Goal: Task Accomplishment & Management: Manage account settings

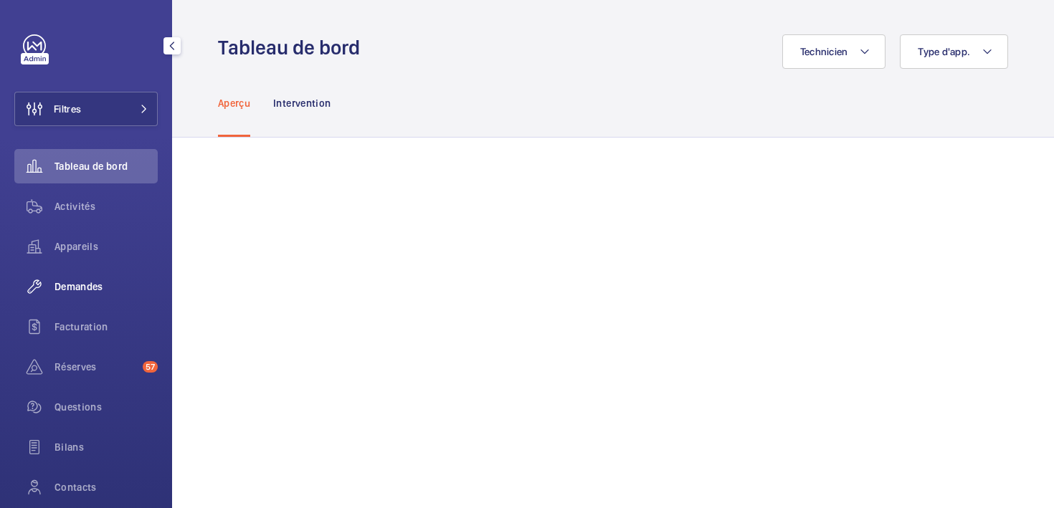
click at [84, 289] on span "Demandes" at bounding box center [105, 287] width 103 height 14
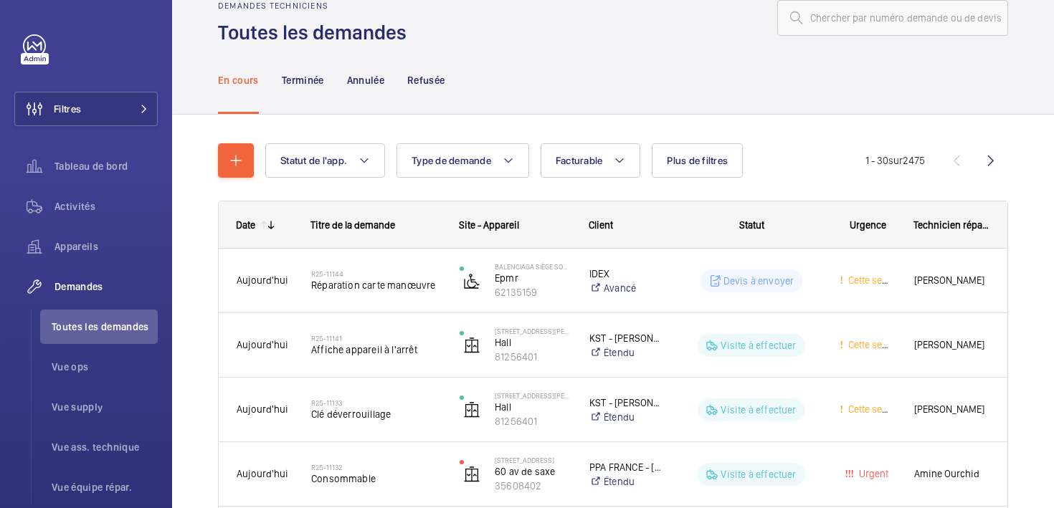
scroll to position [37, 0]
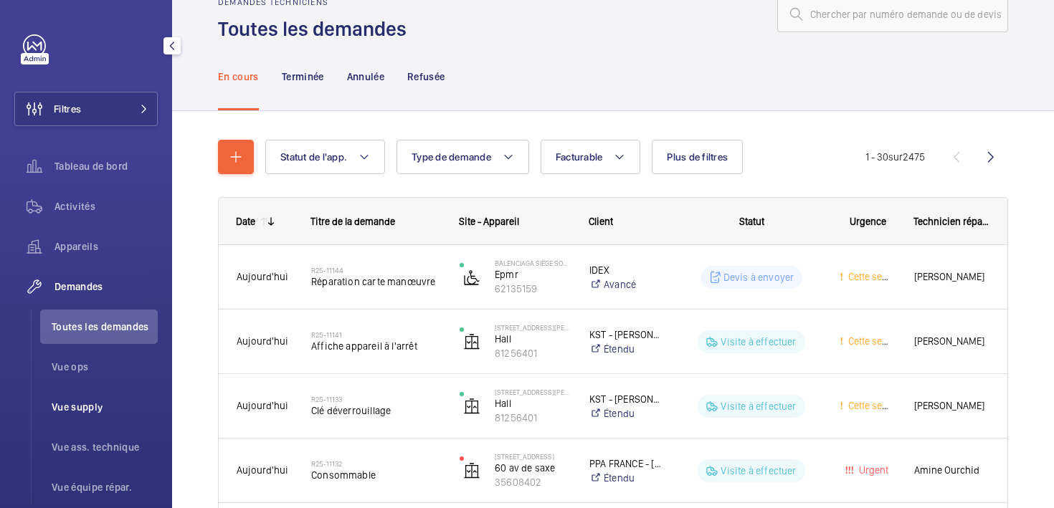
click at [84, 401] on span "Vue supply" at bounding box center [105, 407] width 106 height 14
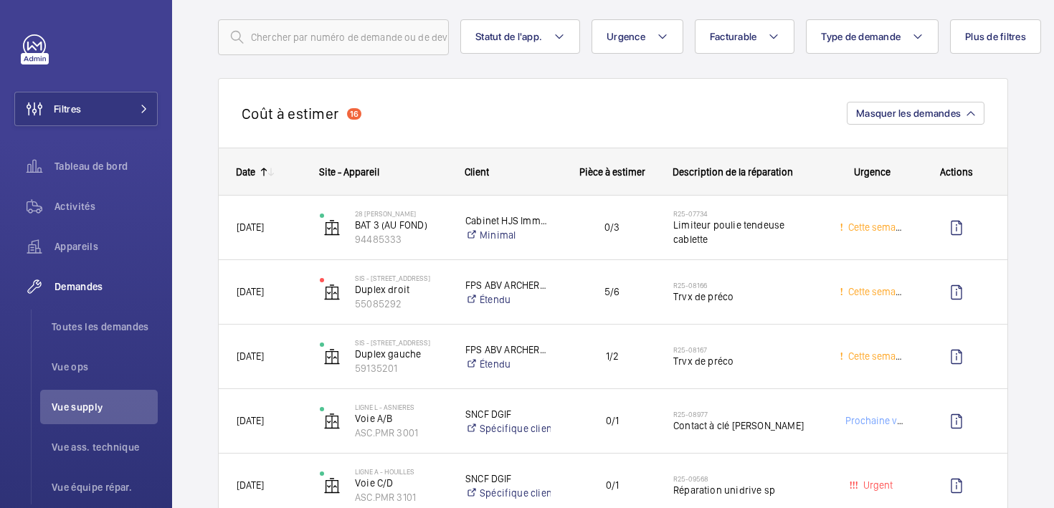
scroll to position [88, 0]
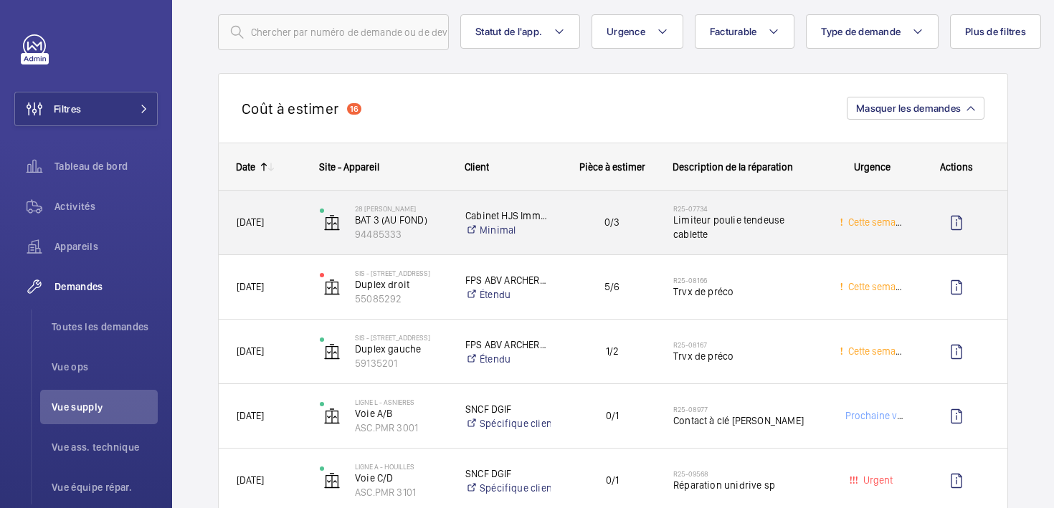
click at [258, 252] on div "[DATE]" at bounding box center [260, 223] width 83 height 64
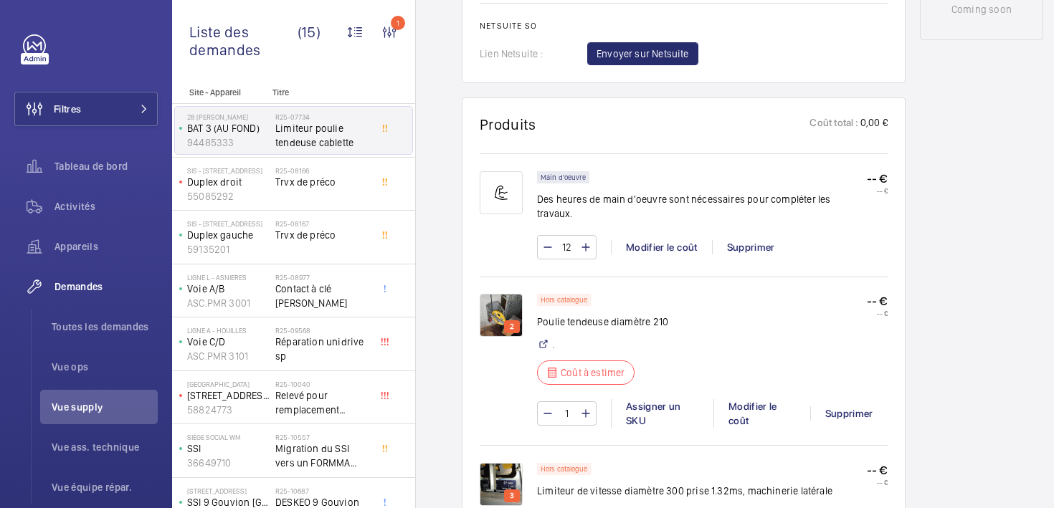
scroll to position [835, 0]
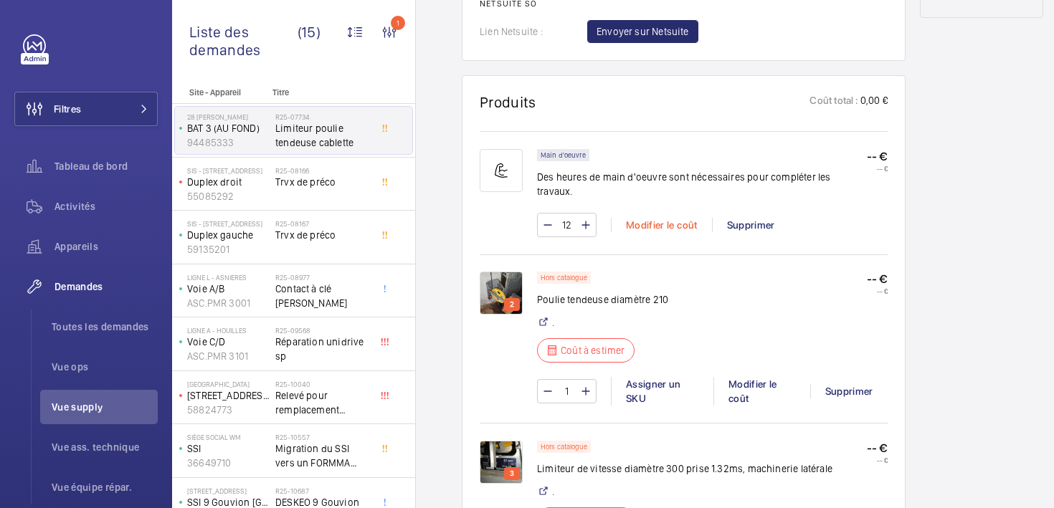
click at [657, 218] on div "Modifier le coût" at bounding box center [661, 225] width 101 height 14
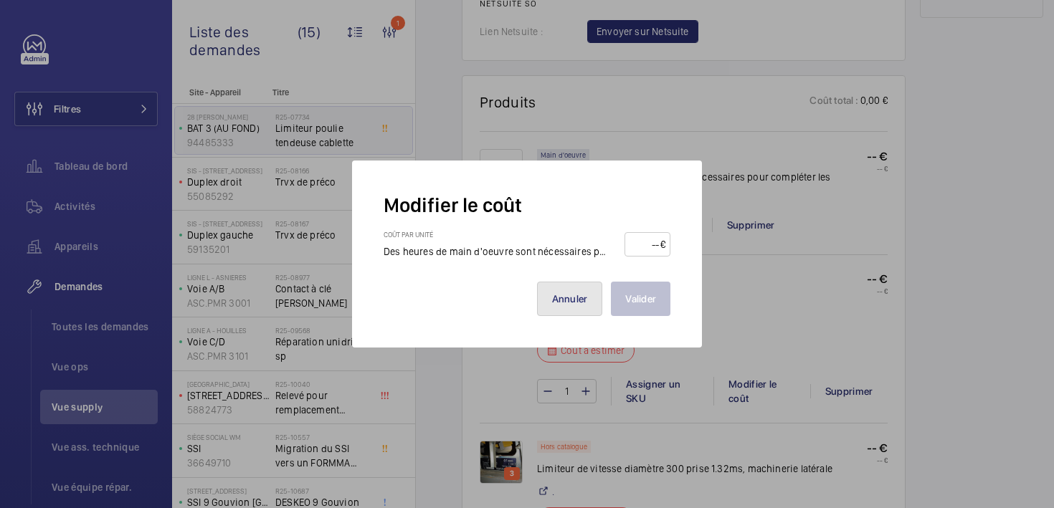
click at [578, 300] on button "Annuler" at bounding box center [570, 299] width 66 height 34
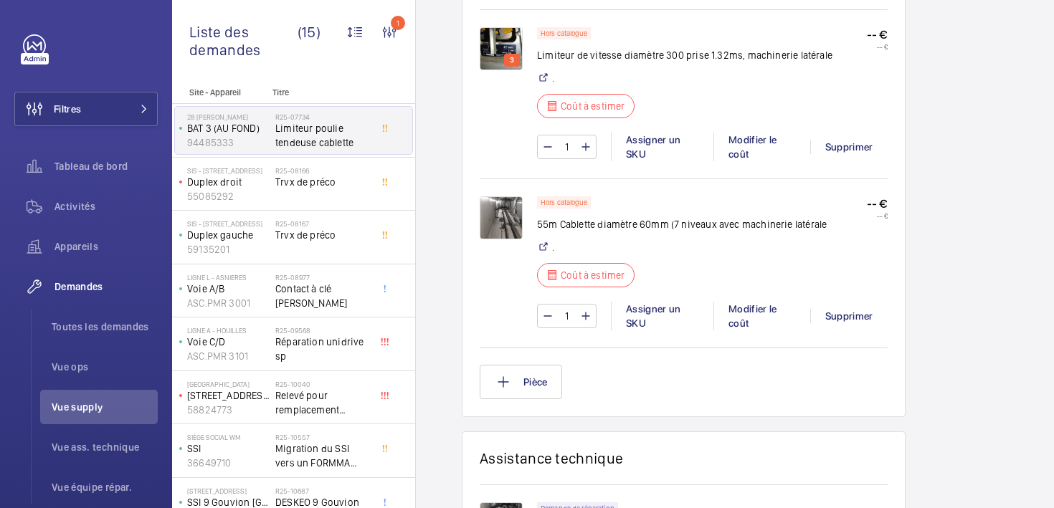
scroll to position [1254, 0]
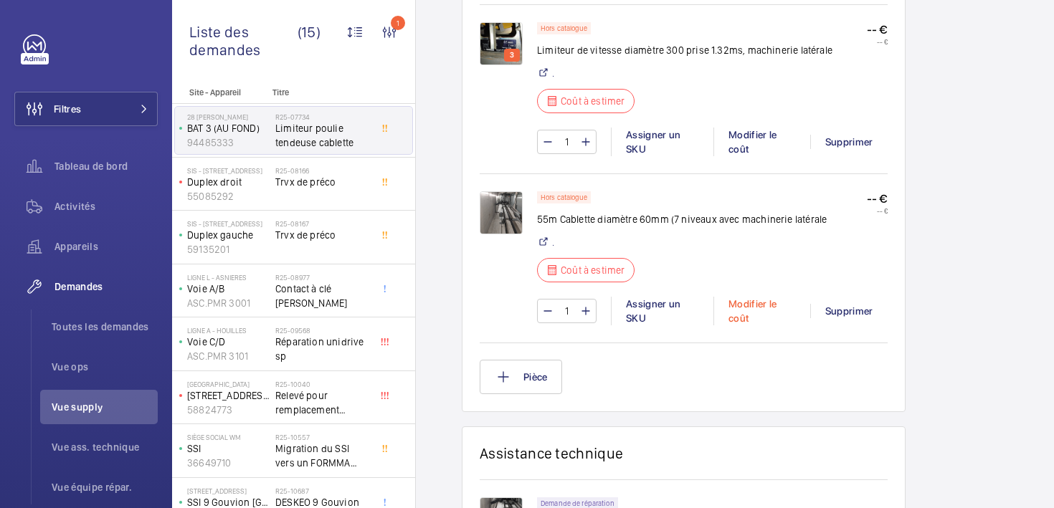
click at [755, 297] on div "Modifier le coût" at bounding box center [761, 311] width 97 height 29
